Goal: Check status: Check status

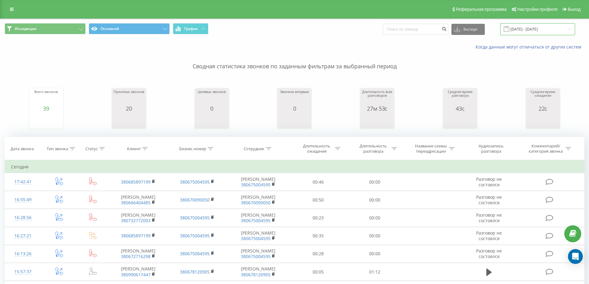
click at [535, 31] on input "[DATE] - [DATE]" at bounding box center [538, 29] width 75 height 12
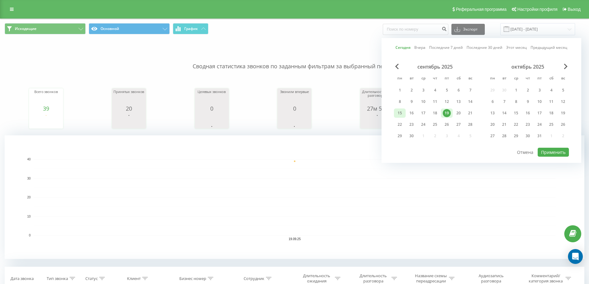
click at [400, 112] on div "15" at bounding box center [400, 113] width 8 height 8
click at [443, 112] on div "19" at bounding box center [447, 113] width 8 height 8
click at [550, 154] on button "Применить" at bounding box center [553, 152] width 31 height 9
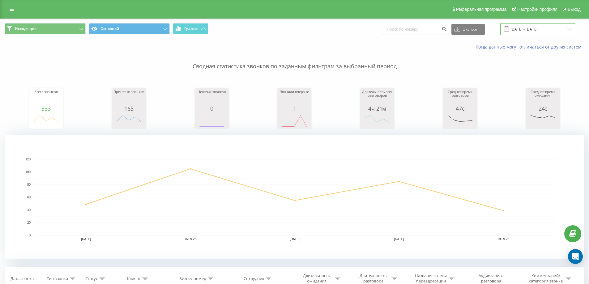
click at [535, 30] on input "[DATE] - [DATE]" at bounding box center [538, 29] width 75 height 12
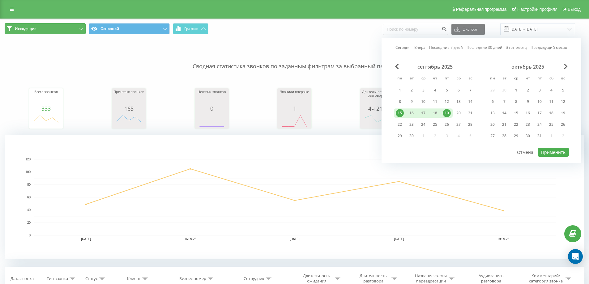
click at [37, 30] on button "Исходящие" at bounding box center [45, 28] width 81 height 11
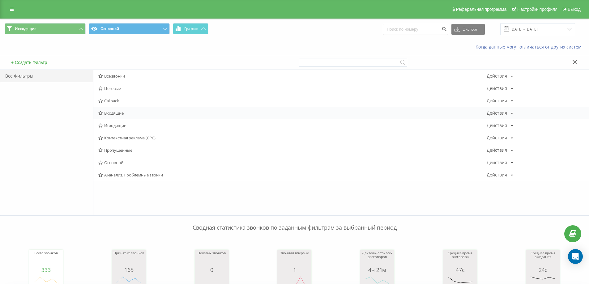
click at [118, 113] on span "Входящие" at bounding box center [292, 113] width 389 height 4
click at [0, 0] on div at bounding box center [0, 0] width 0 height 0
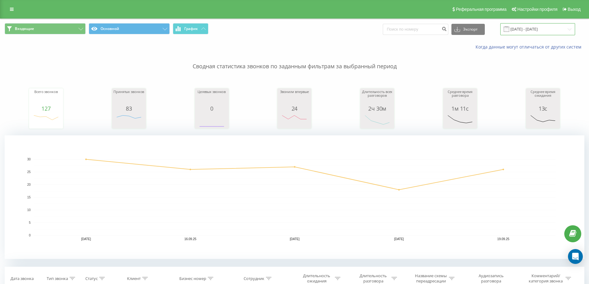
click at [531, 34] on input "[DATE] - [DATE]" at bounding box center [538, 29] width 75 height 12
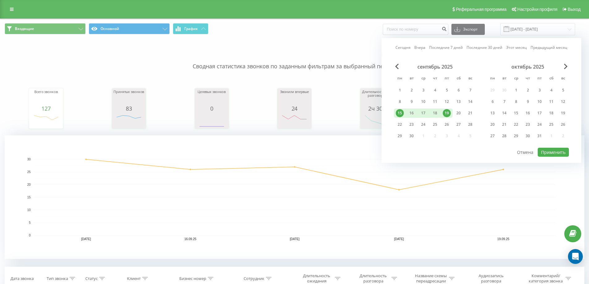
click at [448, 114] on div "19" at bounding box center [447, 113] width 8 height 8
click at [555, 155] on button "Применить" at bounding box center [553, 152] width 31 height 9
type input "[DATE] - [DATE]"
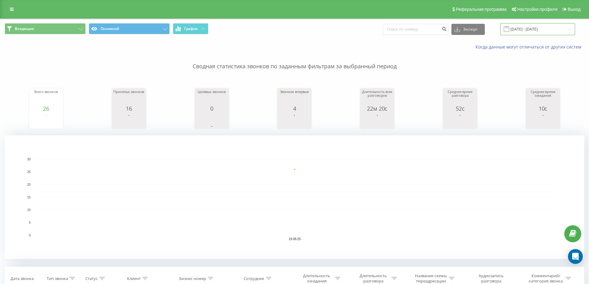
click at [535, 32] on input "[DATE] - [DATE]" at bounding box center [538, 29] width 75 height 12
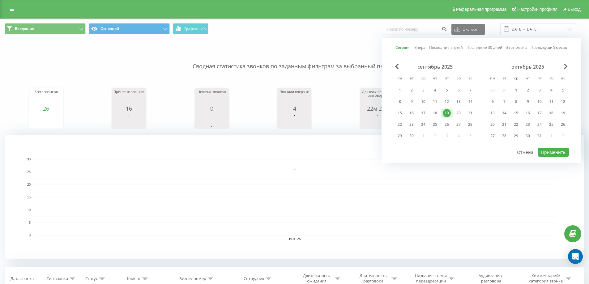
click at [283, 47] on div "Когда данные могут отличаться от других систем" at bounding box center [405, 47] width 368 height 6
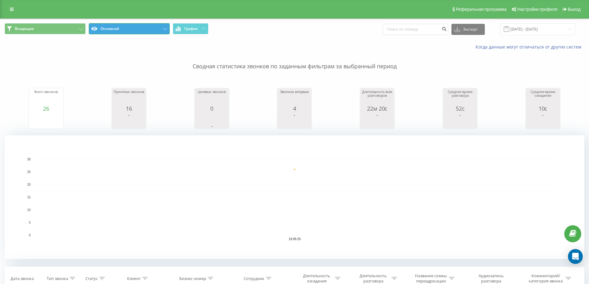
click at [109, 26] on button "Основной" at bounding box center [129, 28] width 81 height 11
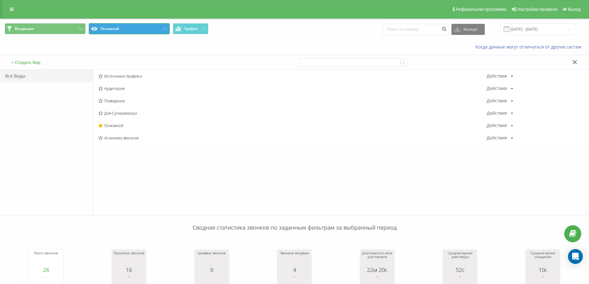
click at [109, 26] on button "Основной" at bounding box center [129, 28] width 81 height 11
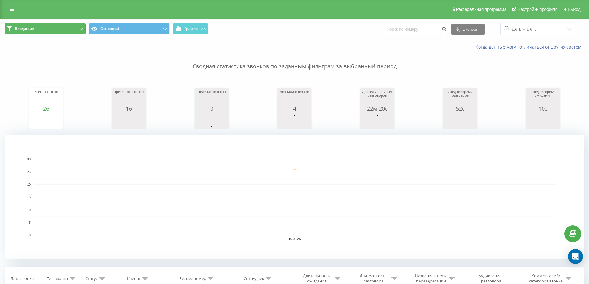
click at [59, 27] on button "Входящие" at bounding box center [45, 28] width 81 height 11
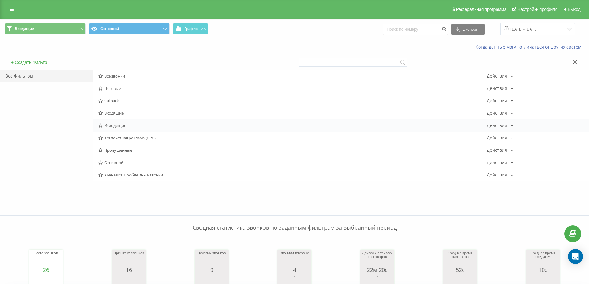
click at [128, 124] on span "Исходящие" at bounding box center [292, 125] width 389 height 4
